Goal: Check status: Check status

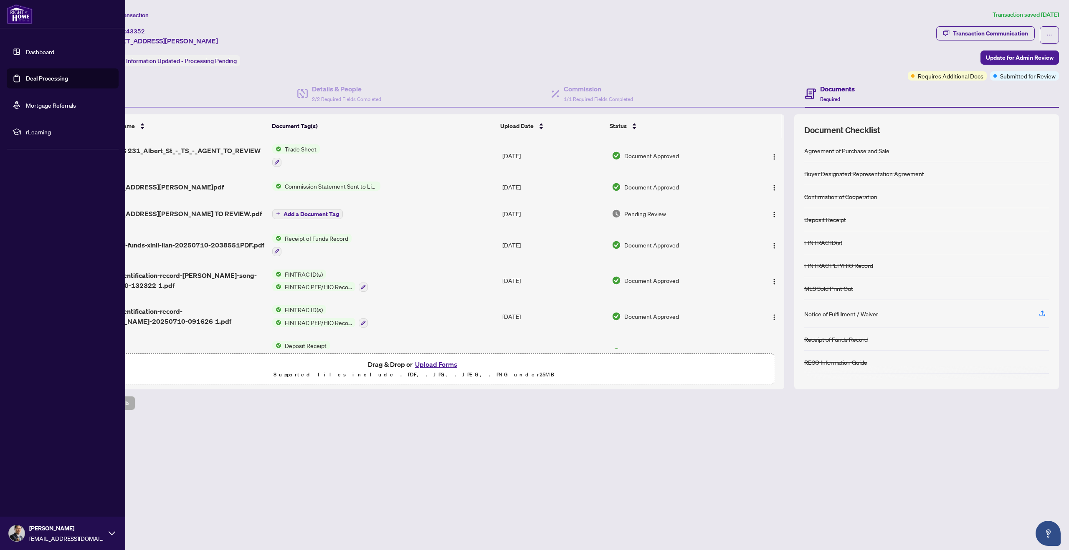
click at [26, 51] on link "Dashboard" at bounding box center [40, 52] width 28 height 8
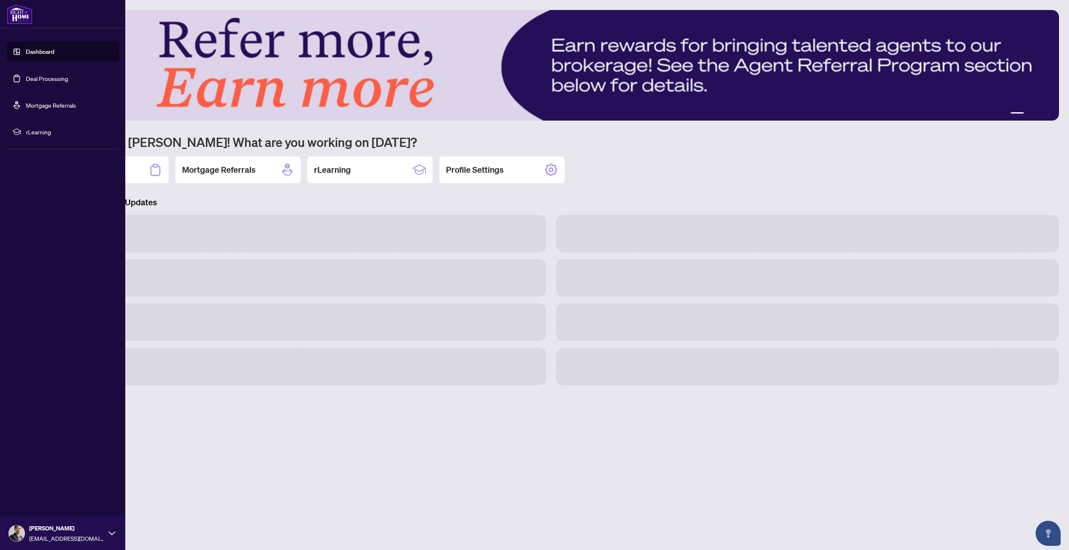
click at [53, 78] on link "Deal Processing" at bounding box center [47, 79] width 42 height 8
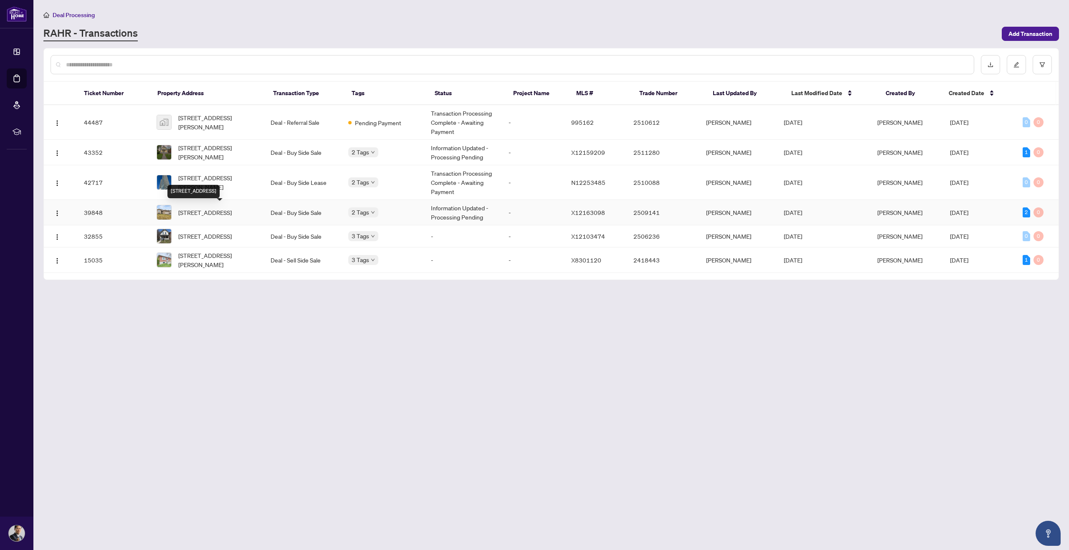
click at [232, 215] on span "23 Freedom Cres, Quinte West, Ontario K8V 0C1, Canada" at bounding box center [204, 212] width 53 height 9
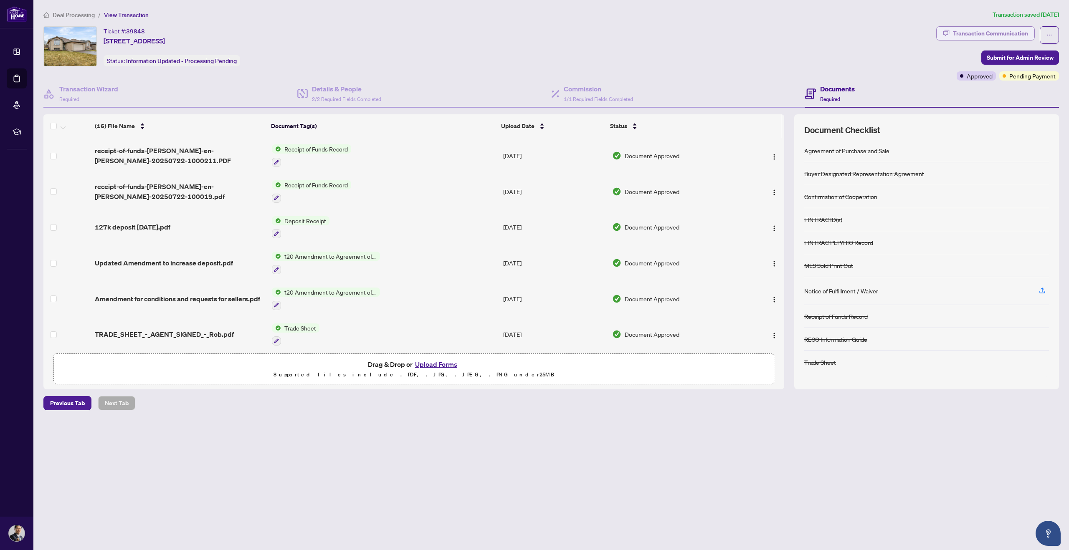
click at [974, 33] on div "Transaction Communication" at bounding box center [990, 33] width 75 height 13
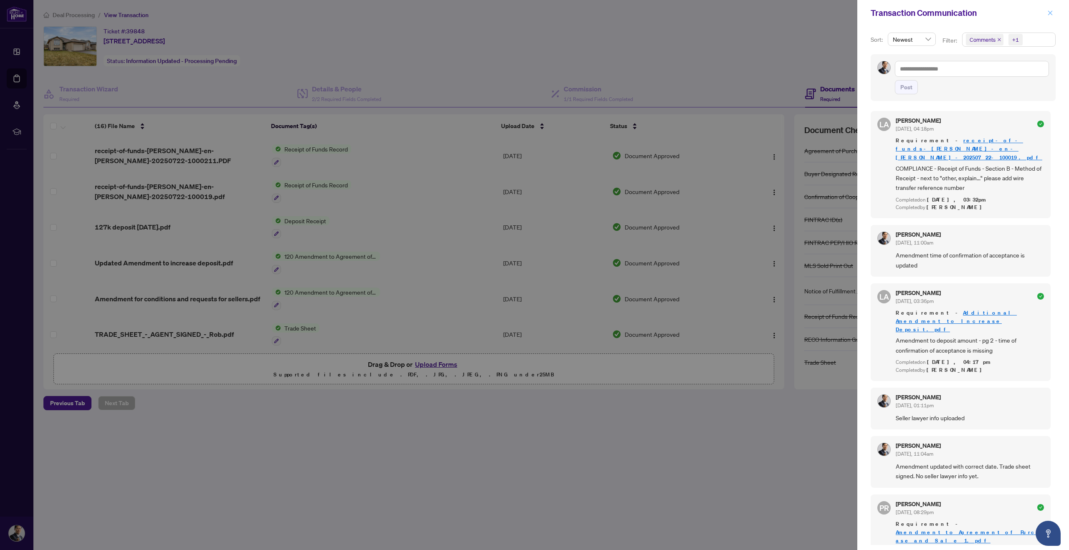
click at [1048, 13] on icon "close" at bounding box center [1050, 13] width 6 height 6
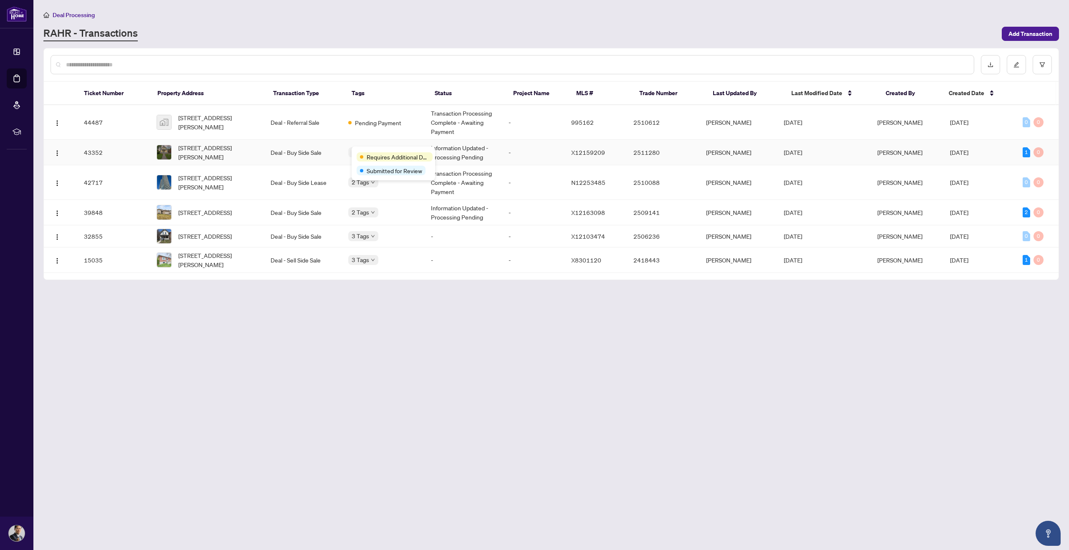
click at [378, 155] on body "Dashboard Deal Processing Mortgage Referrals rLearning Rob Lo roblorealtor@gmai…" at bounding box center [534, 275] width 1069 height 550
click at [377, 154] on body "Dashboard Deal Processing Mortgage Referrals rLearning Rob Lo roblorealtor@gmai…" at bounding box center [534, 275] width 1069 height 550
click at [379, 181] on body "Dashboard Deal Processing Mortgage Referrals rLearning Rob Lo roblorealtor@gmai…" at bounding box center [534, 275] width 1069 height 550
click at [377, 213] on span "Approved" at bounding box center [380, 217] width 26 height 9
click at [374, 153] on span "Requires Additional Docs" at bounding box center [398, 156] width 63 height 9
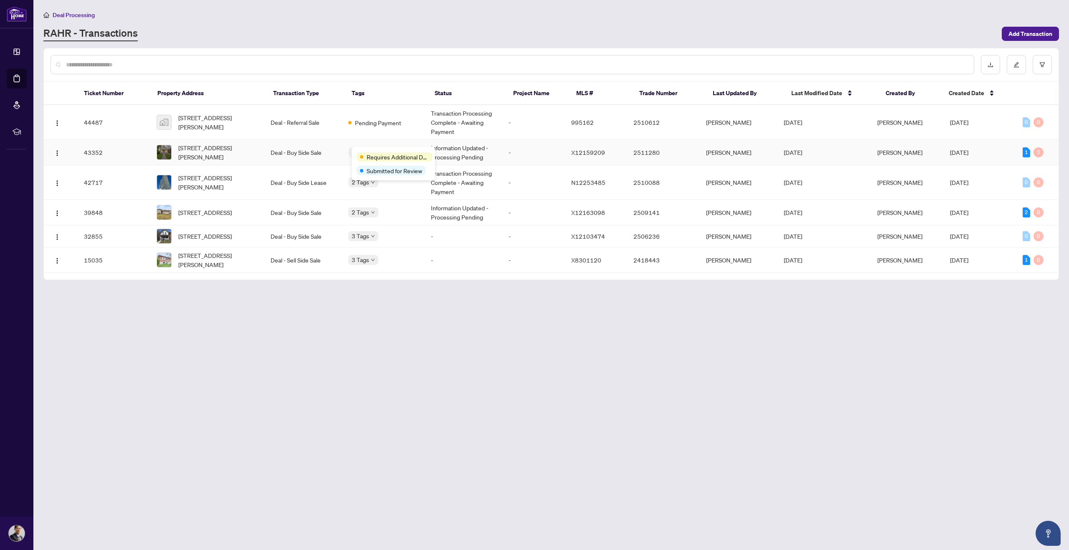
click at [372, 150] on div "Requires Additional Docs Submitted for Review" at bounding box center [393, 164] width 83 height 34
click at [328, 153] on td "Deal - Buy Side Sale" at bounding box center [303, 152] width 78 height 25
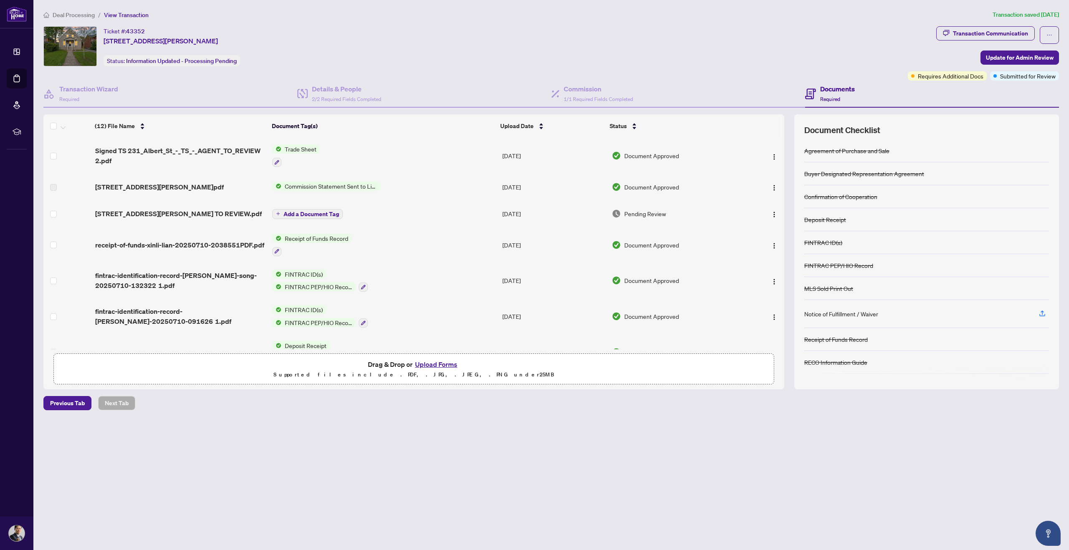
scroll to position [201, 0]
